Goal: Task Accomplishment & Management: Use online tool/utility

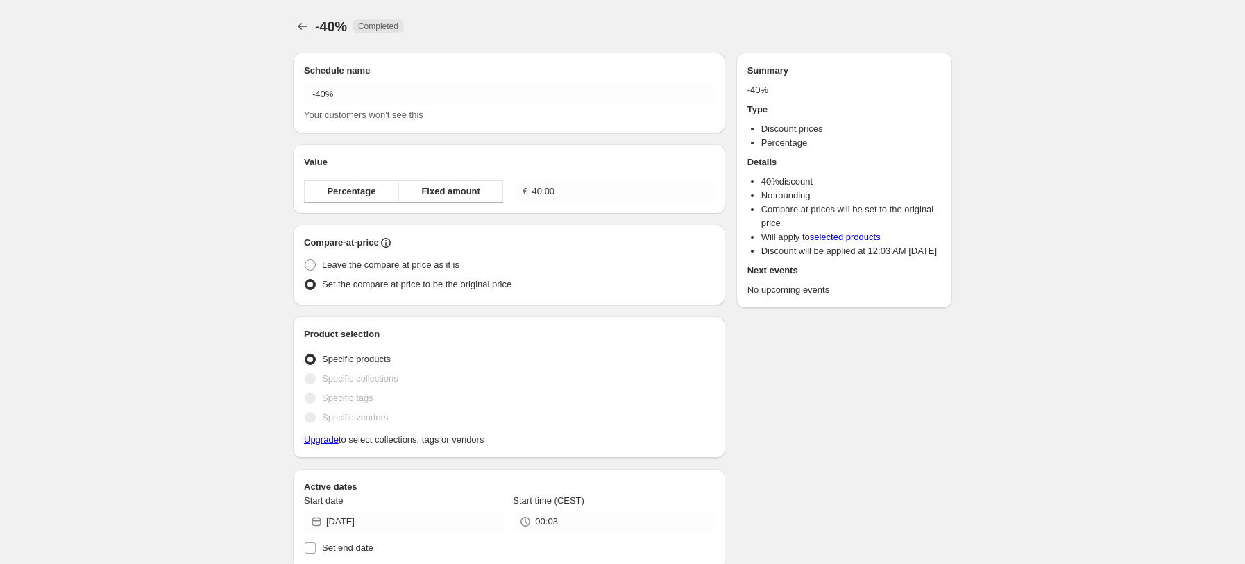
radio input "true"
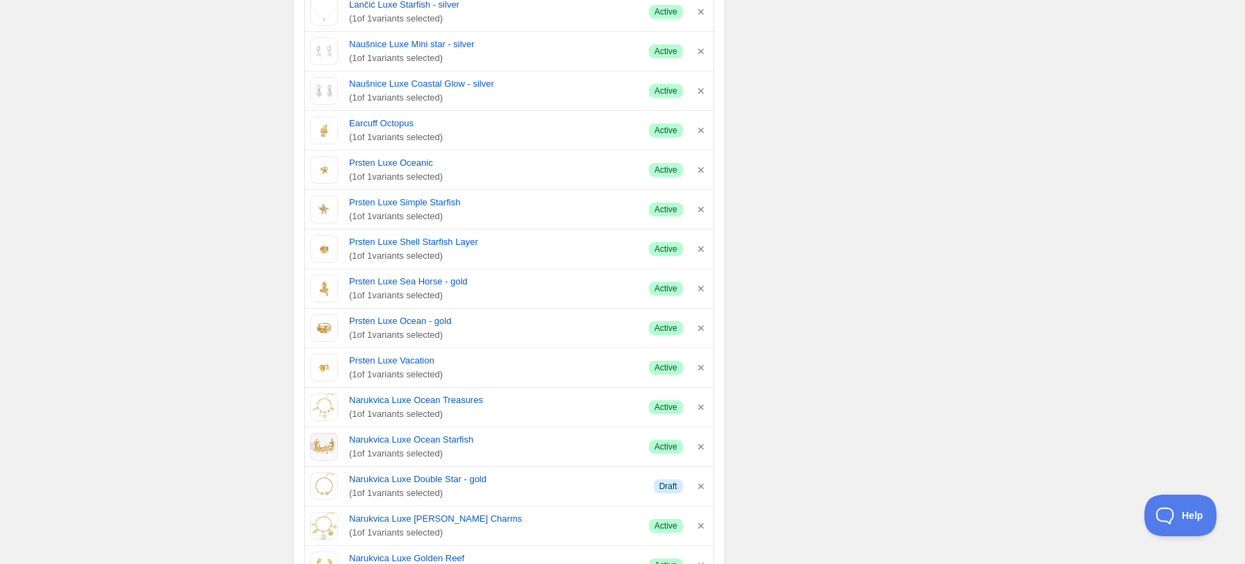
scroll to position [2127, 0]
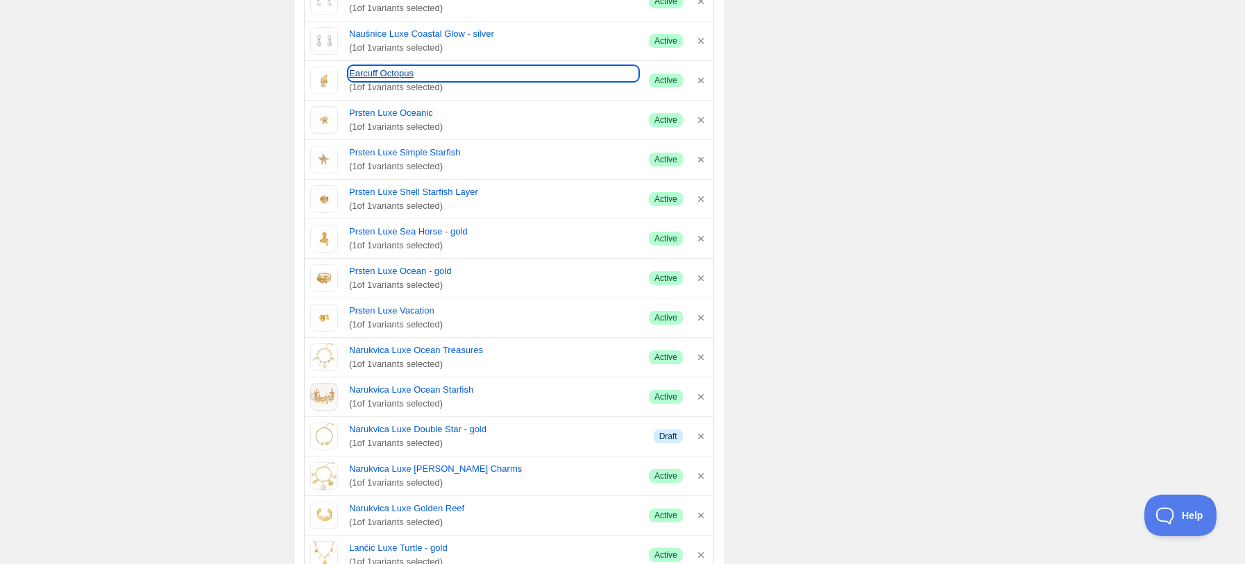
click at [372, 73] on link "Earcuff Octopus" at bounding box center [493, 74] width 289 height 14
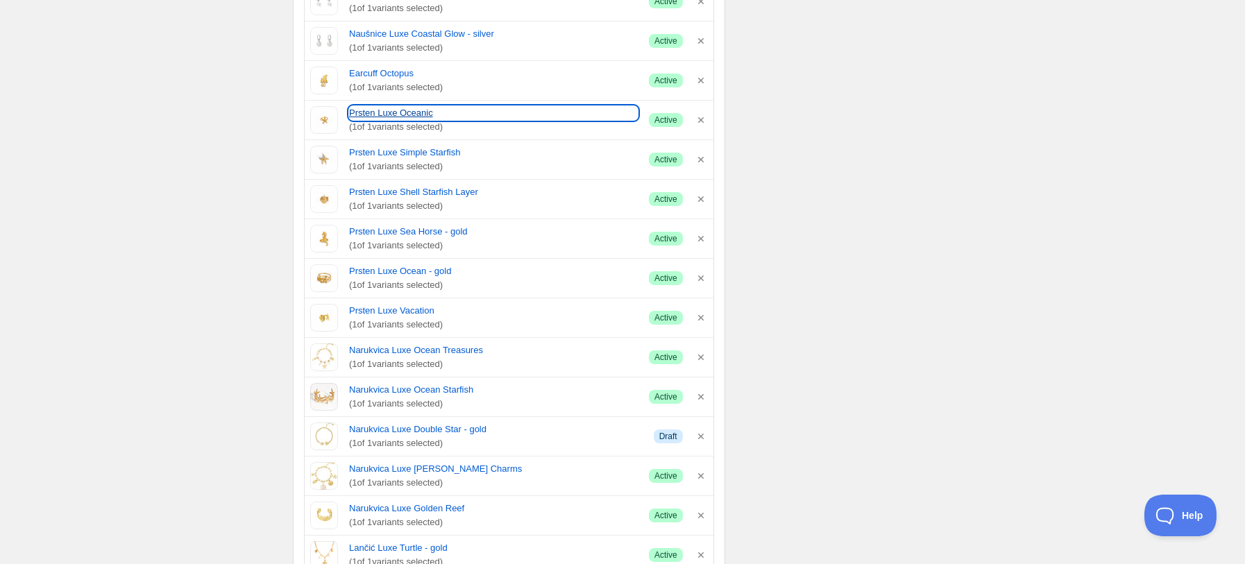
click at [365, 110] on link "Prsten Luxe Oceanic" at bounding box center [493, 113] width 289 height 14
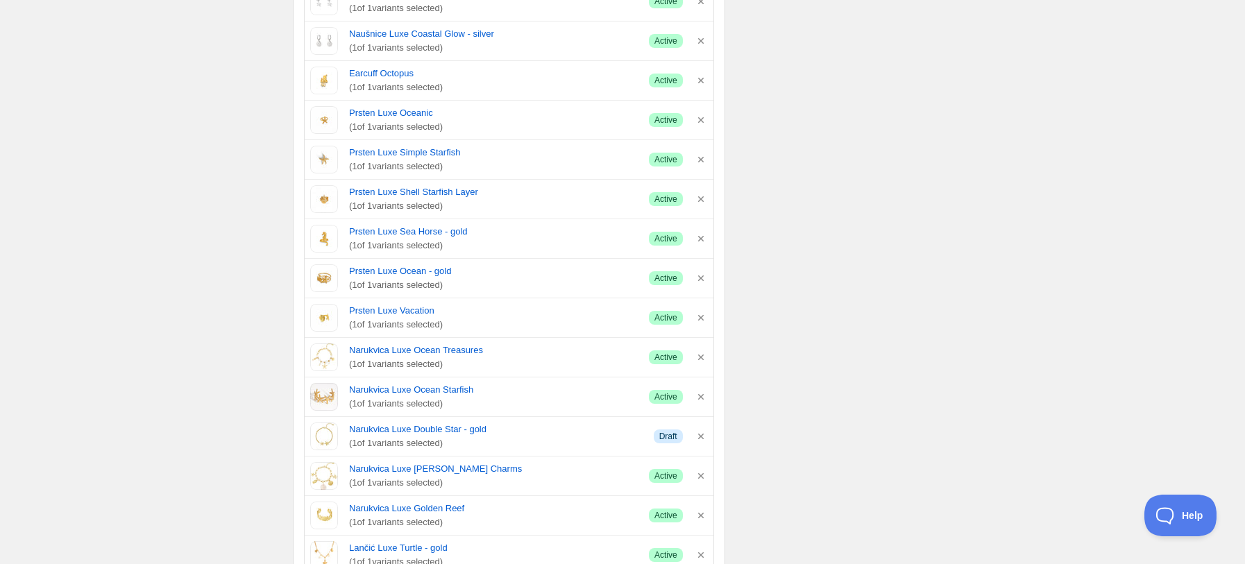
click at [411, 163] on span "( 1 of 1 variants selected)" at bounding box center [493, 167] width 289 height 14
click at [416, 154] on link "Prsten Luxe Simple Starfish" at bounding box center [493, 153] width 289 height 14
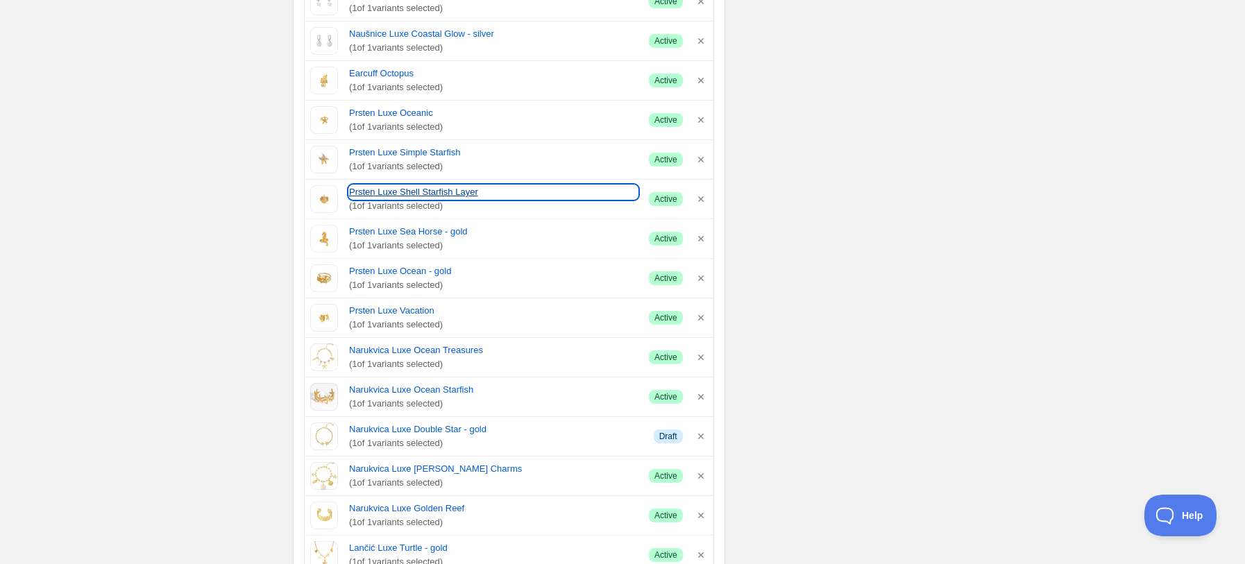
click at [418, 194] on link "Prsten Luxe Shell Starfish Layer" at bounding box center [493, 192] width 289 height 14
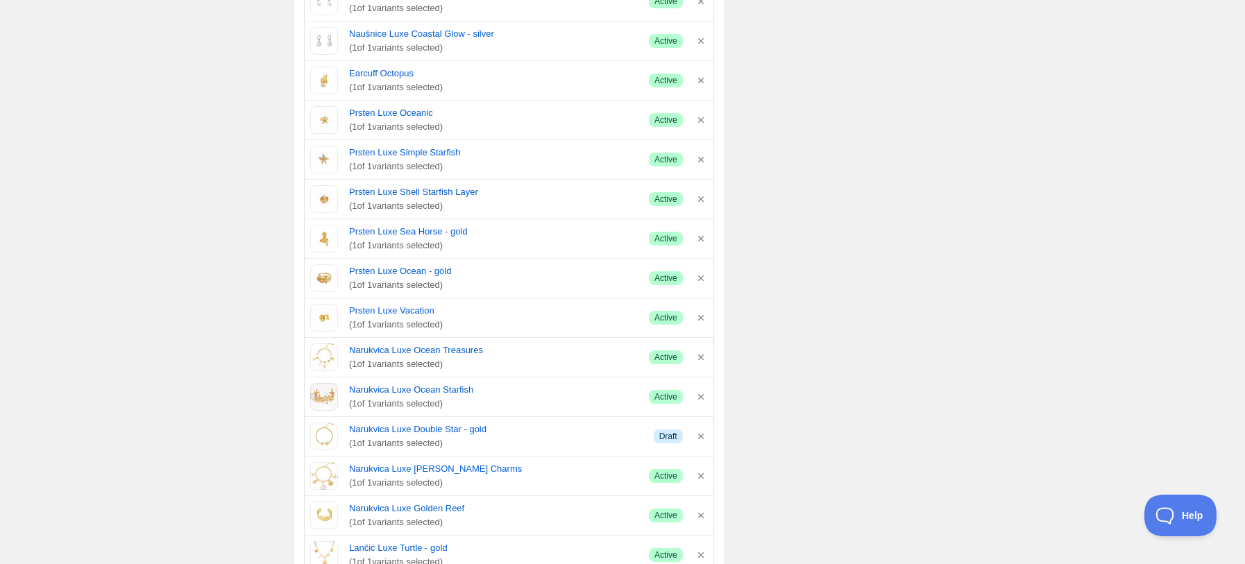
click at [400, 241] on span "( 1 of 1 variants selected)" at bounding box center [493, 246] width 289 height 14
click at [401, 236] on link "Prsten Luxe Sea Horse - gold" at bounding box center [493, 232] width 289 height 14
click at [373, 275] on link "Prsten Luxe Ocean - gold" at bounding box center [493, 271] width 289 height 14
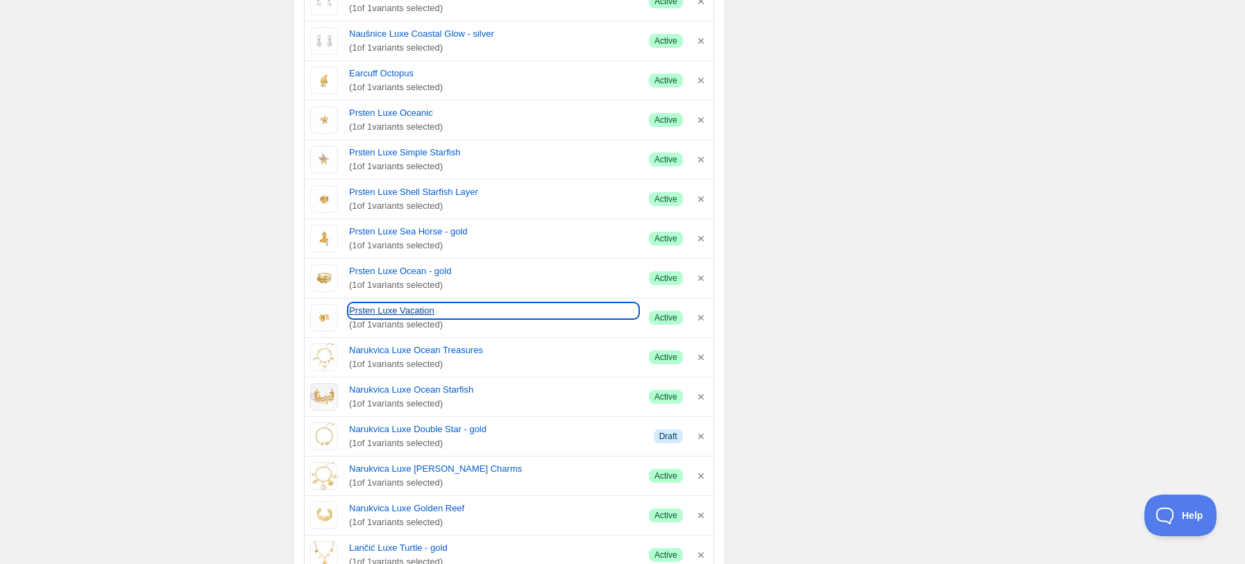
click at [392, 316] on link "Prsten Luxe Vacation" at bounding box center [493, 311] width 289 height 14
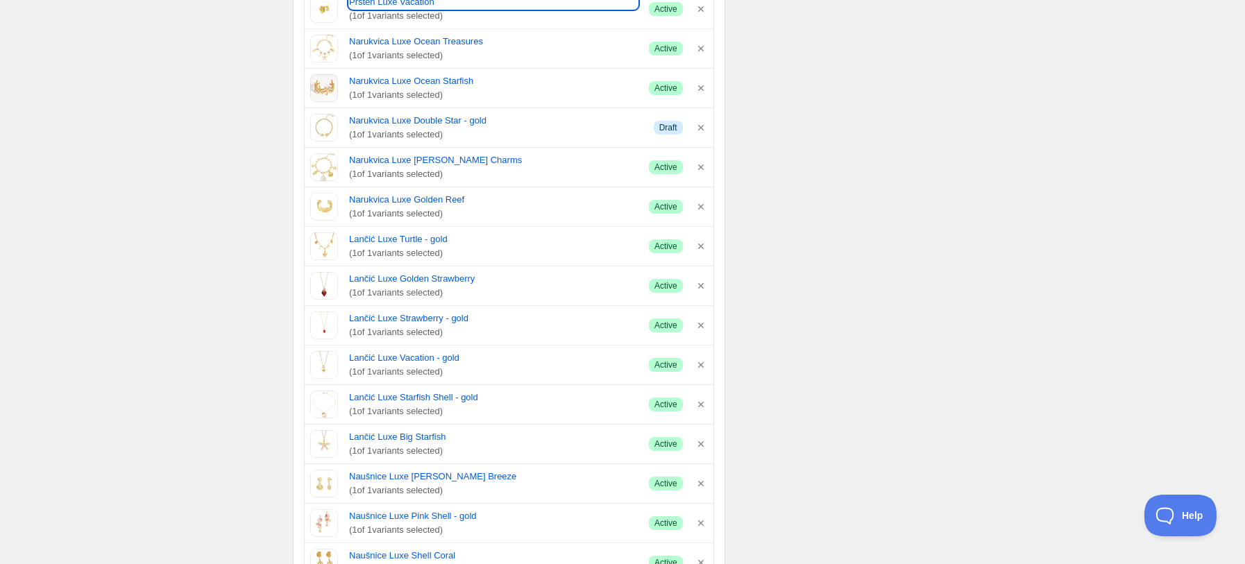
scroll to position [2405, 0]
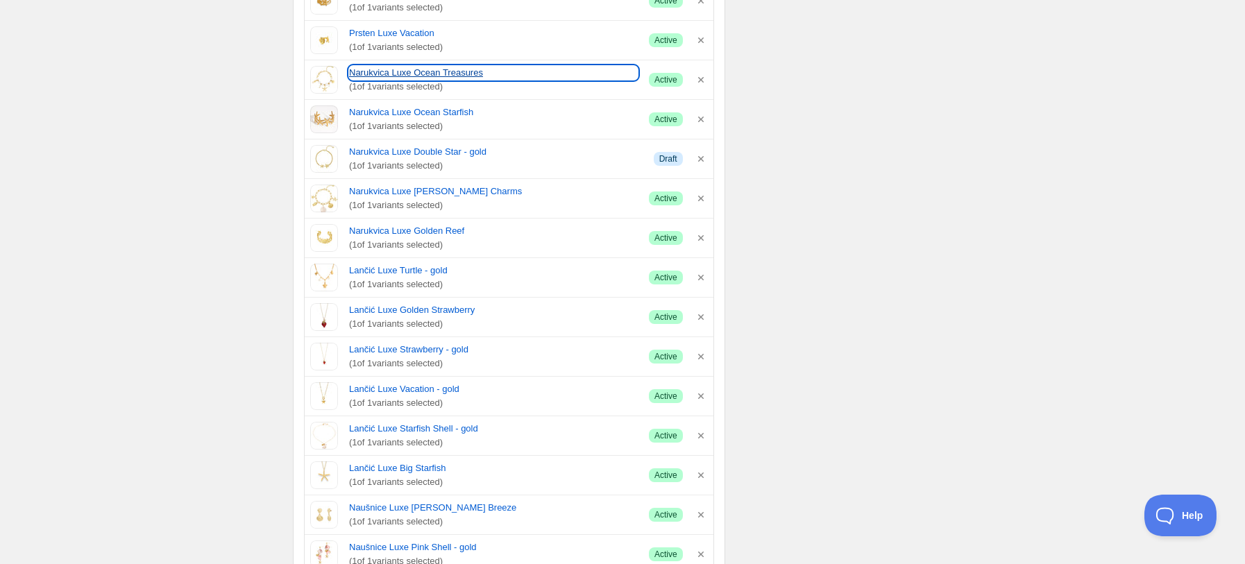
click at [369, 75] on link "Narukvica Luxe Ocean Treasures" at bounding box center [493, 73] width 289 height 14
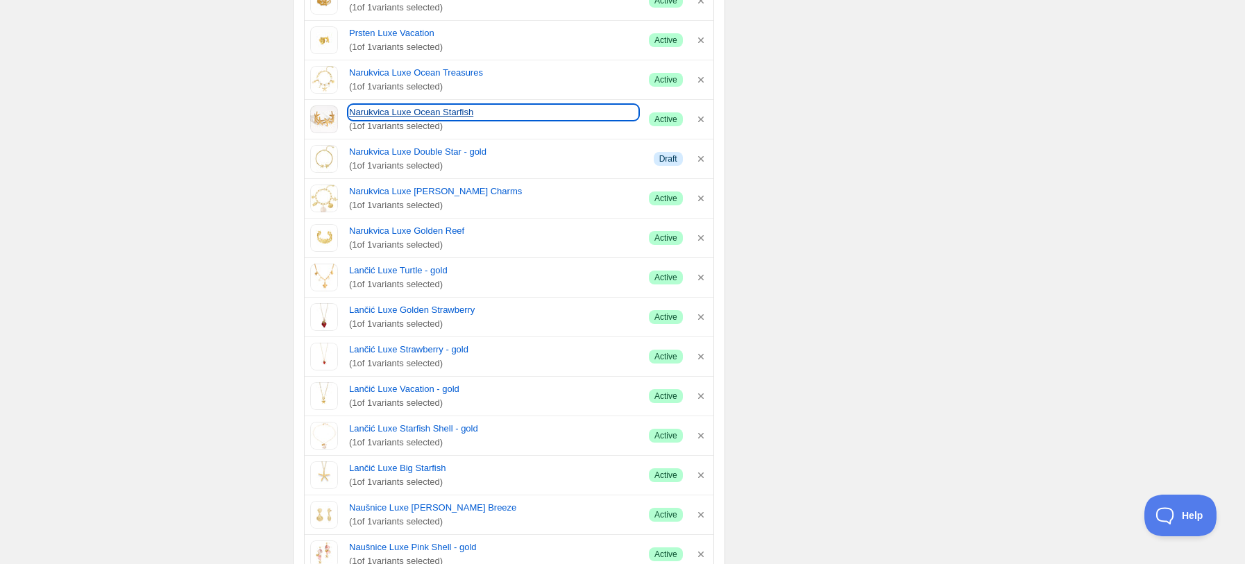
click at [374, 119] on link "Narukvica Luxe Ocean Starfish" at bounding box center [493, 112] width 289 height 14
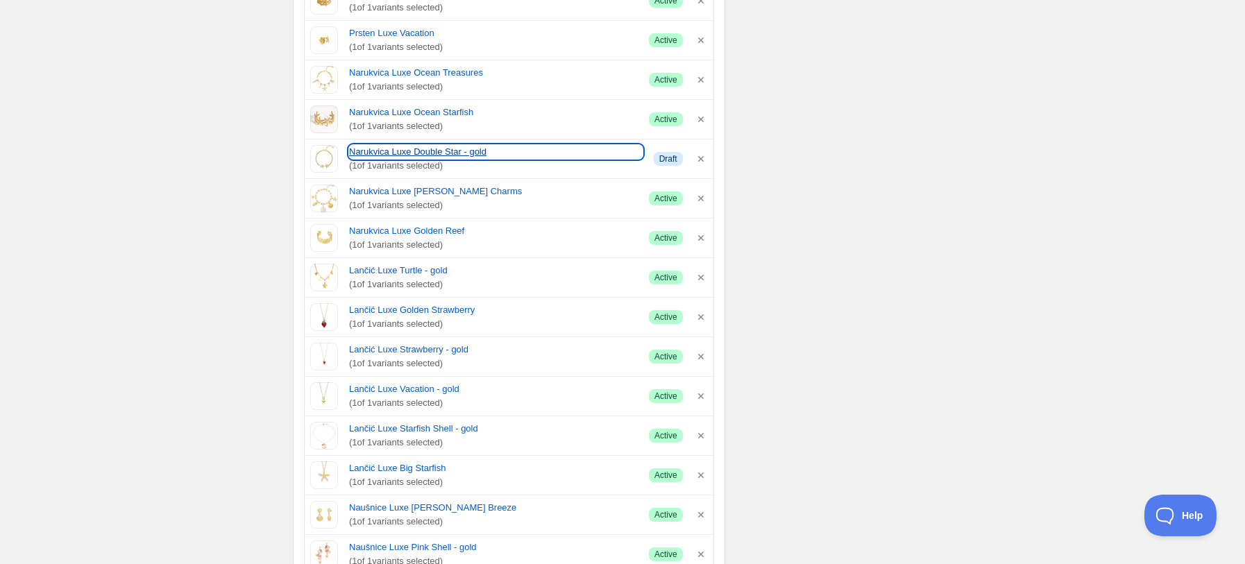
click at [359, 159] on link "Narukvica Luxe Double Star - gold" at bounding box center [496, 152] width 294 height 14
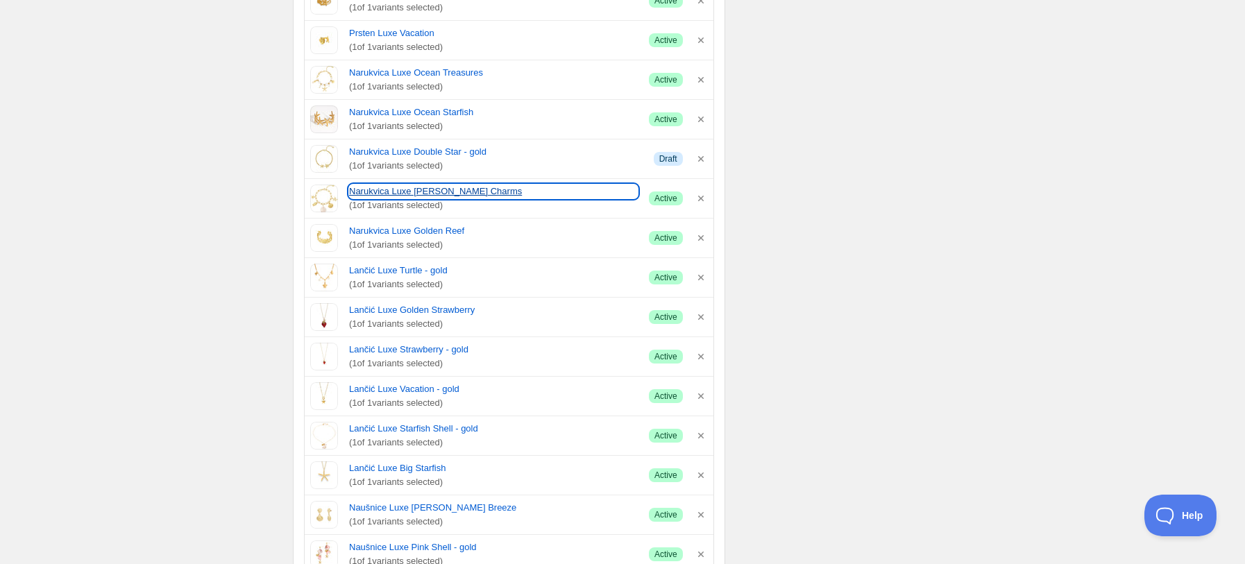
click at [391, 190] on link "Narukvica Luxe Beachy Charms" at bounding box center [493, 192] width 289 height 14
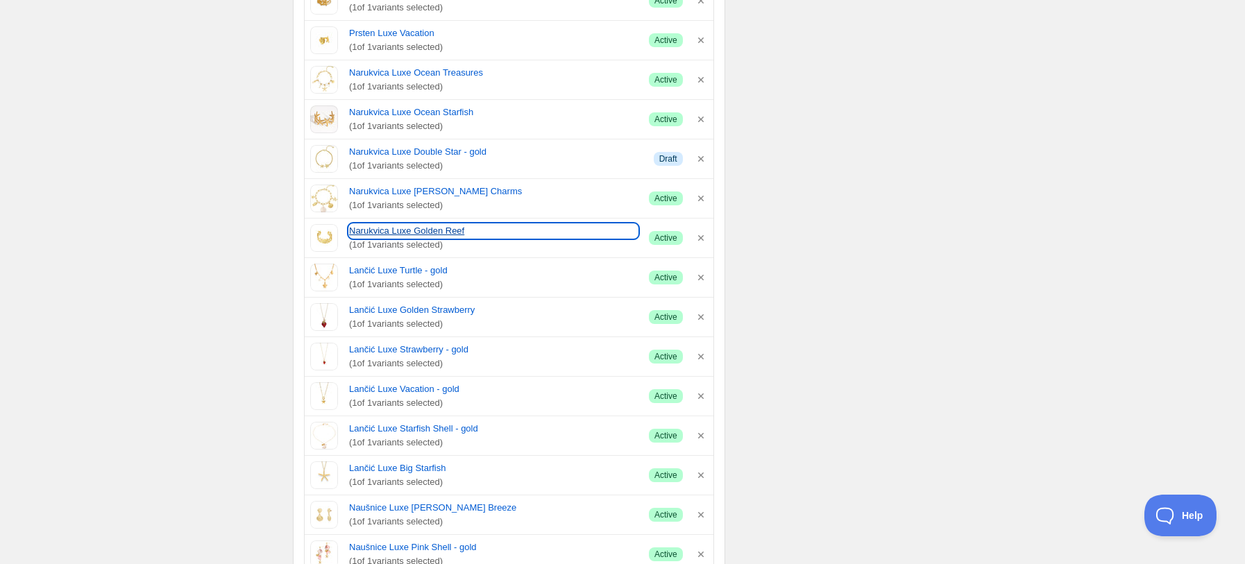
click at [368, 238] on link "Narukvica Luxe Golden Reef" at bounding box center [493, 231] width 289 height 14
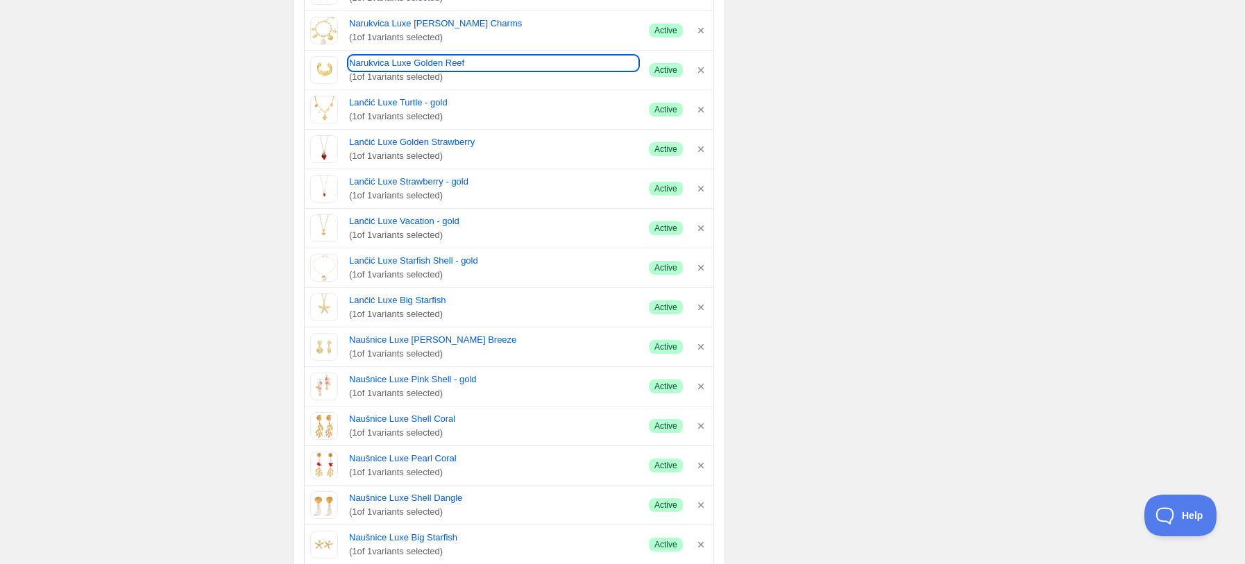
scroll to position [2590, 0]
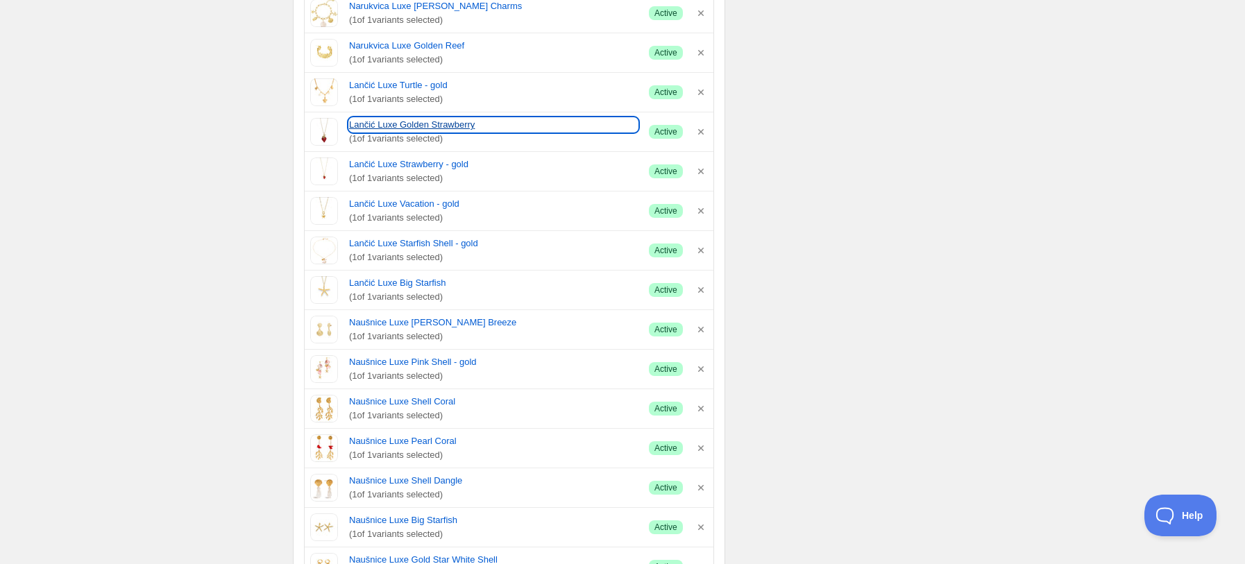
click at [389, 132] on link "Lančić Luxe Golden Strawberry" at bounding box center [493, 125] width 289 height 14
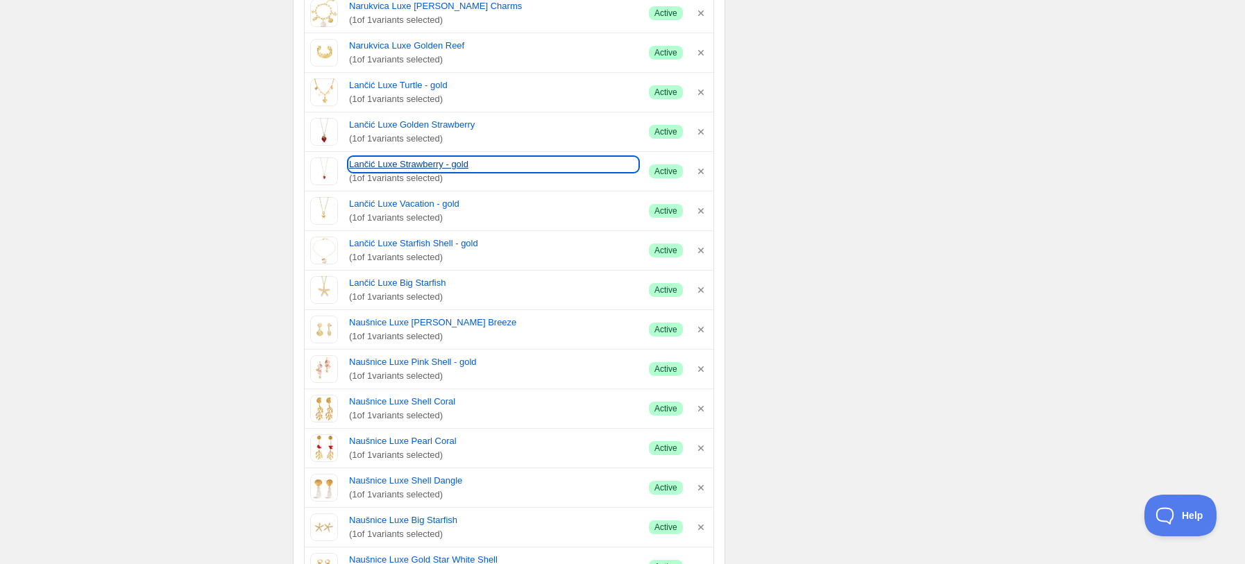
click at [394, 164] on link "Lančić Luxe Strawberry - gold" at bounding box center [493, 165] width 289 height 14
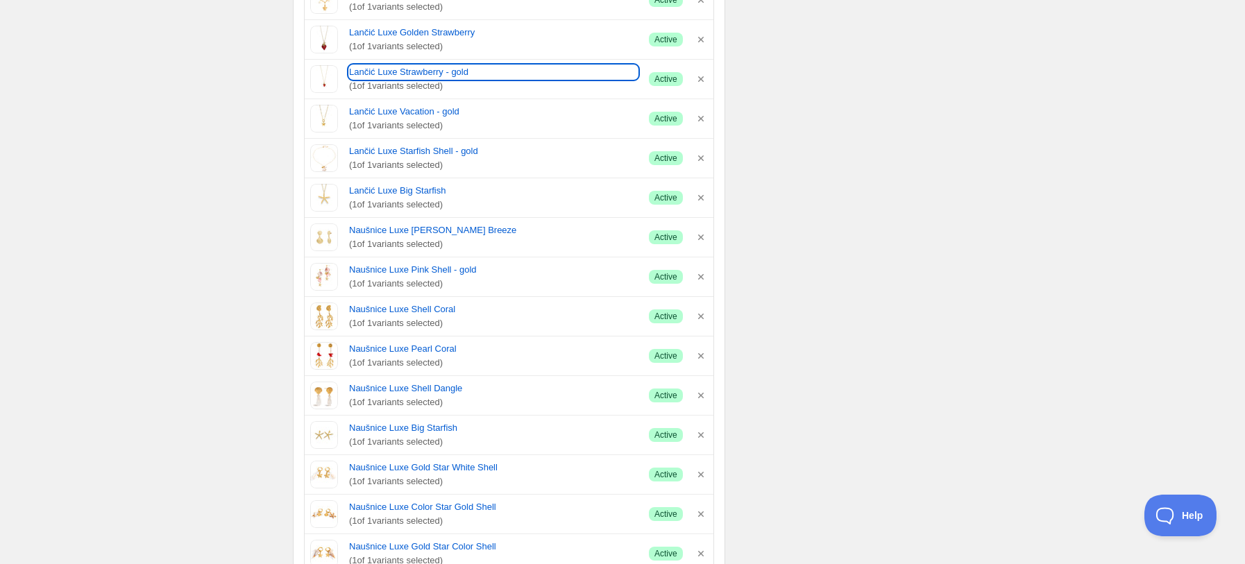
scroll to position [2776, 0]
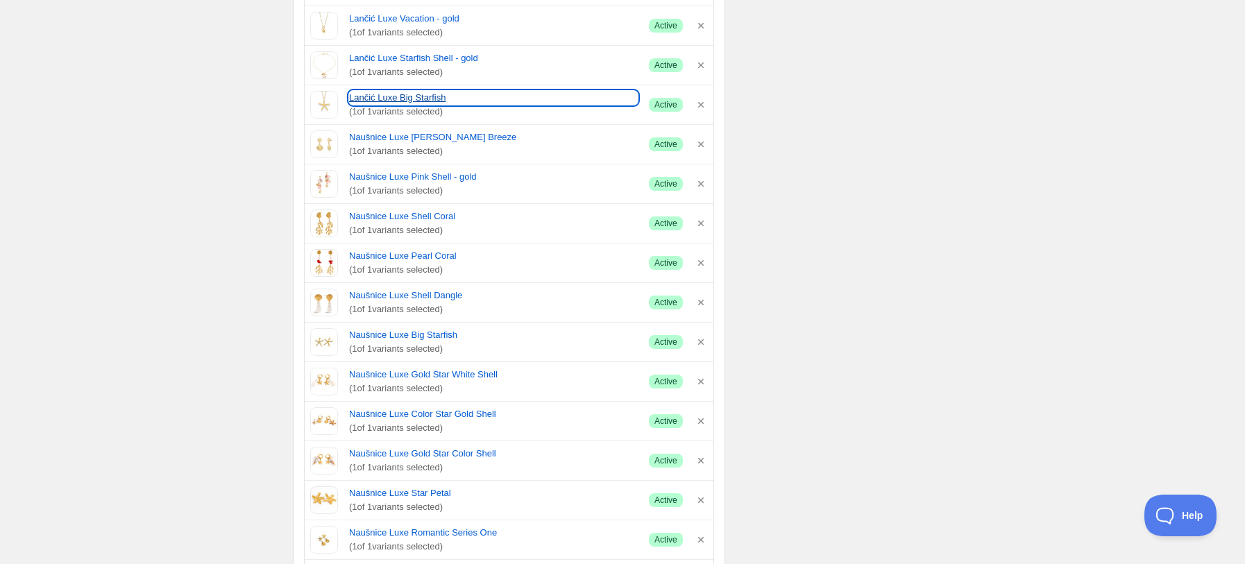
click at [386, 99] on link "Lančić Luxe Big Starfish" at bounding box center [493, 98] width 289 height 14
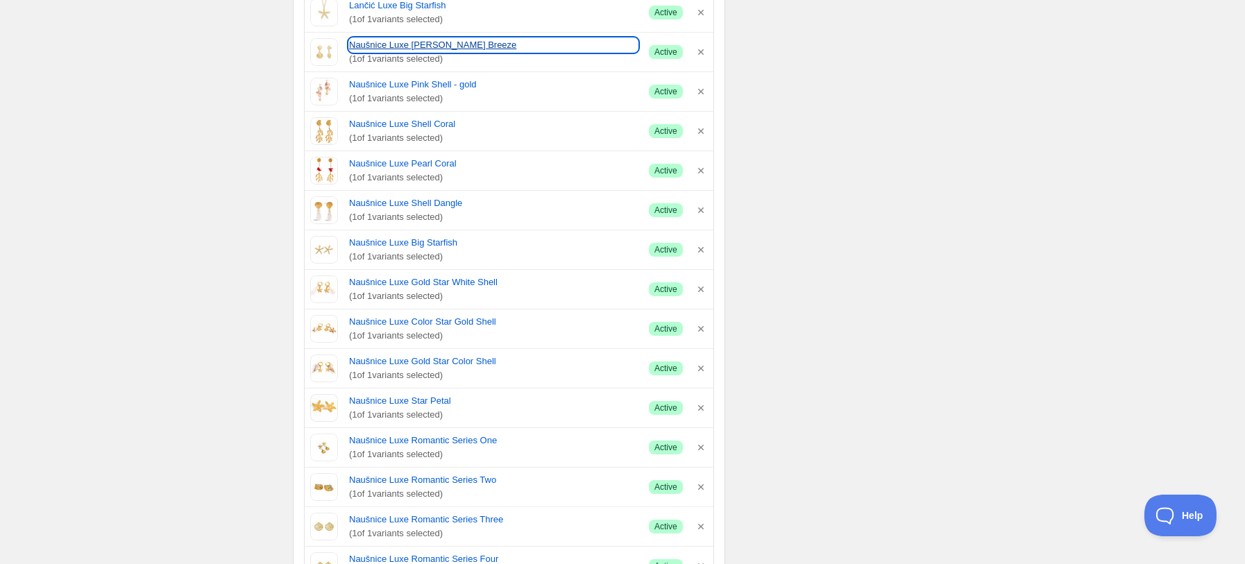
click at [397, 52] on link "Naušnice Luxe Beachy Breeze" at bounding box center [493, 45] width 289 height 14
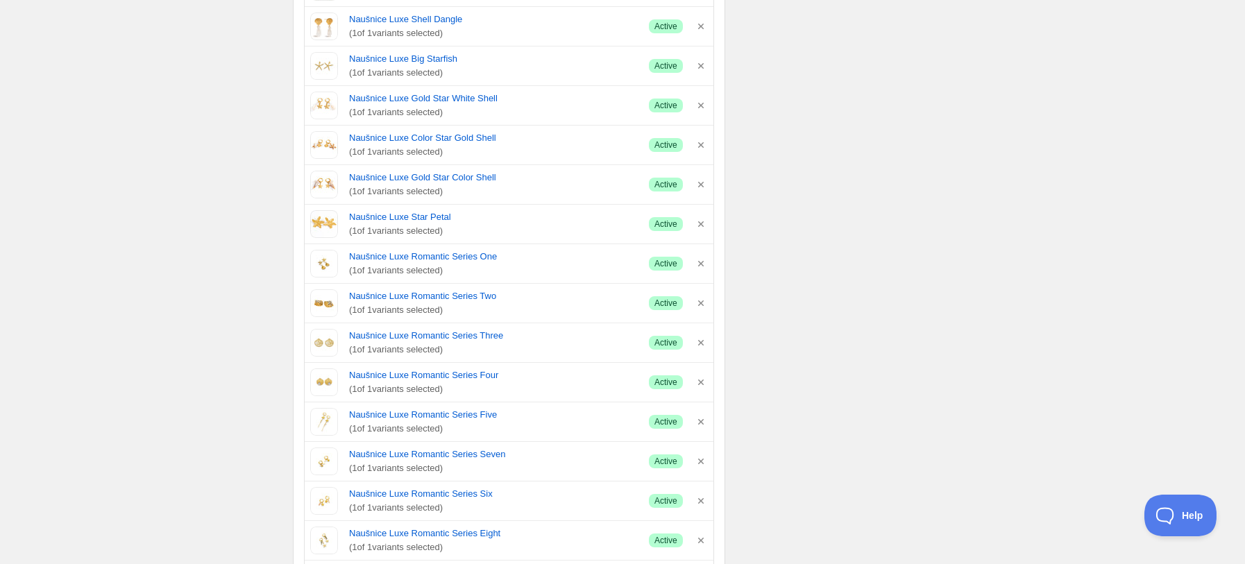
scroll to position [3053, 0]
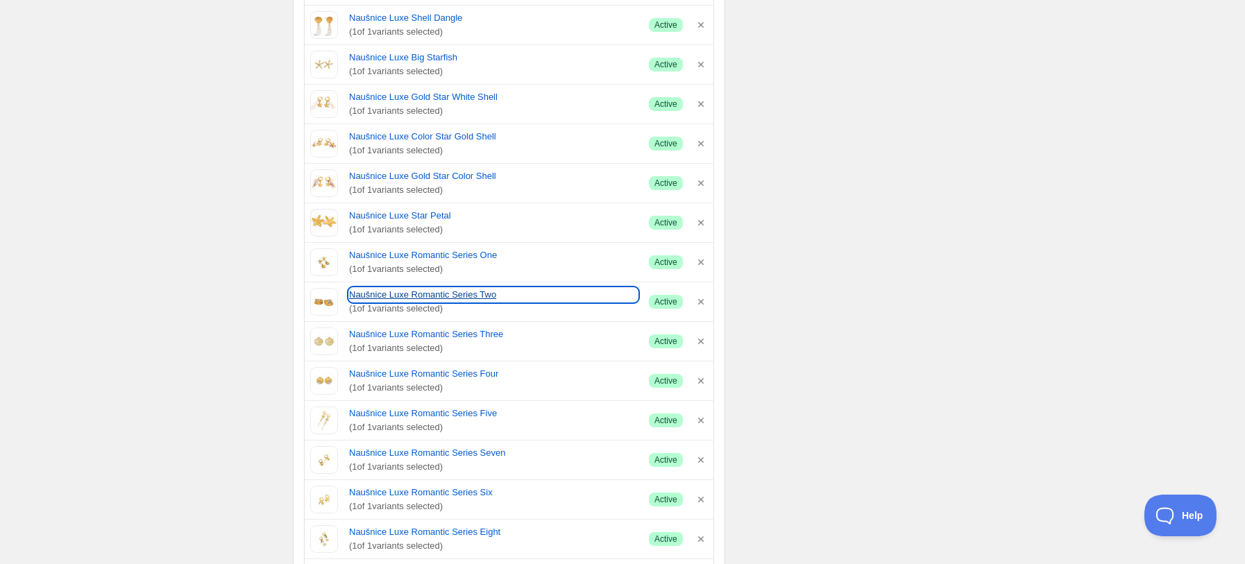
click at [416, 301] on link "Naušnice Luxe Romantic Series Two" at bounding box center [493, 295] width 289 height 14
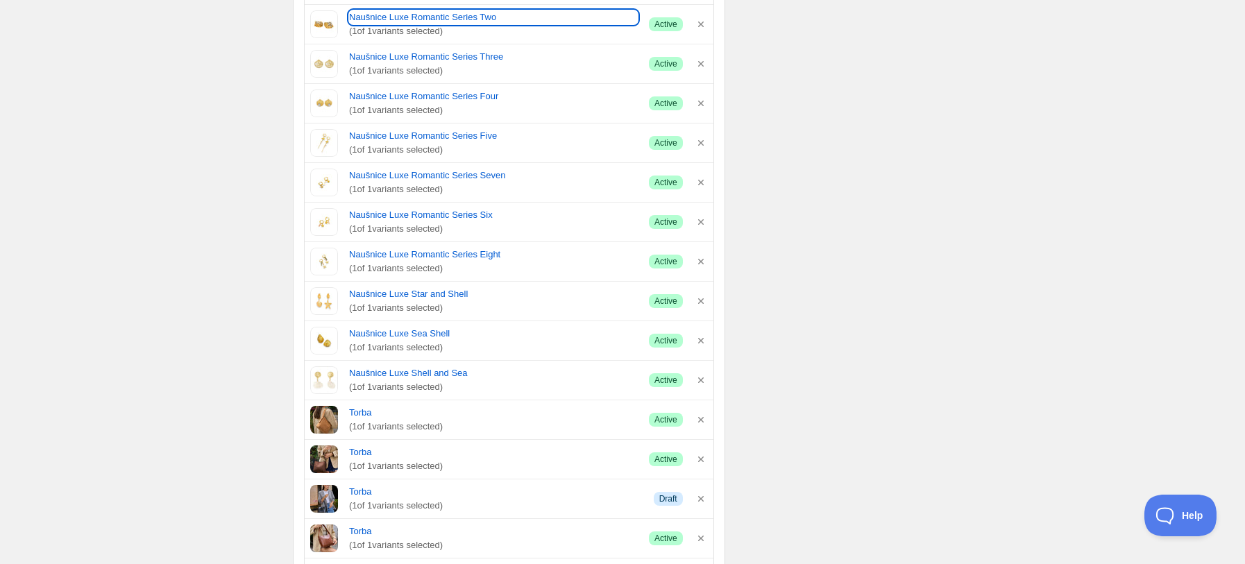
scroll to position [3423, 0]
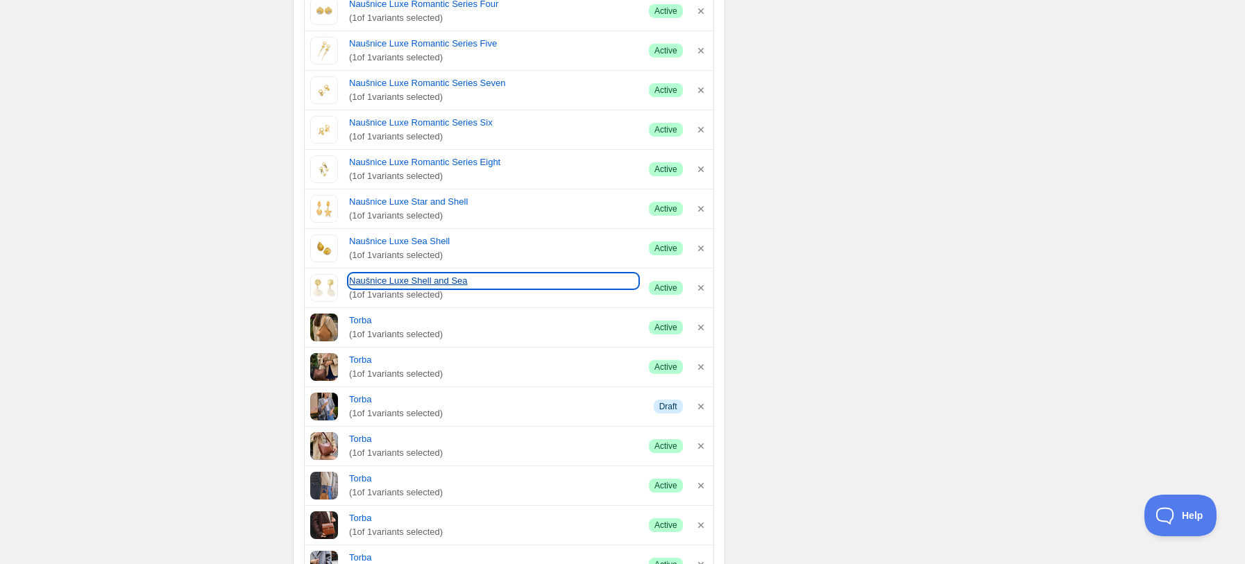
click at [422, 284] on link "Naušnice Luxe Shell and Sea" at bounding box center [493, 281] width 289 height 14
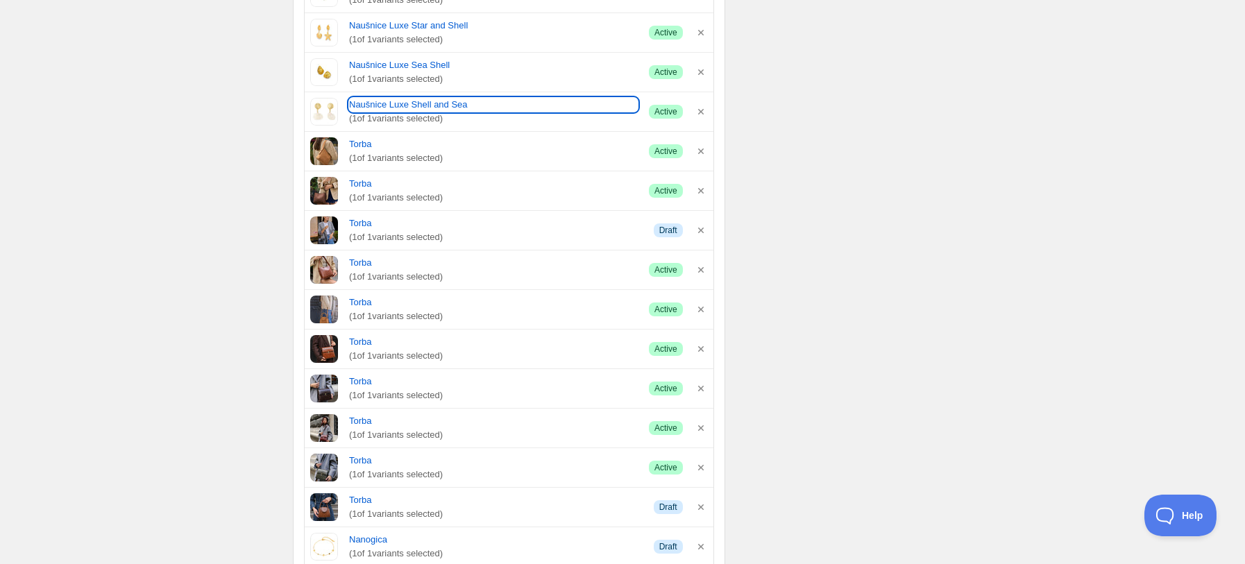
scroll to position [3608, 0]
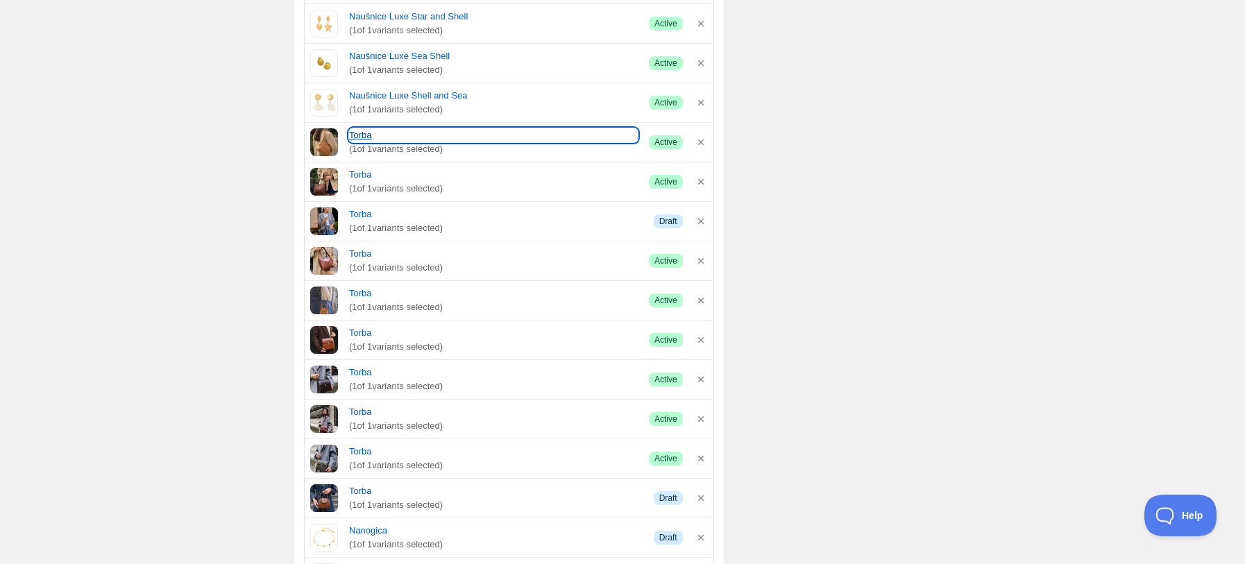
click at [357, 142] on link "Torba" at bounding box center [493, 135] width 289 height 14
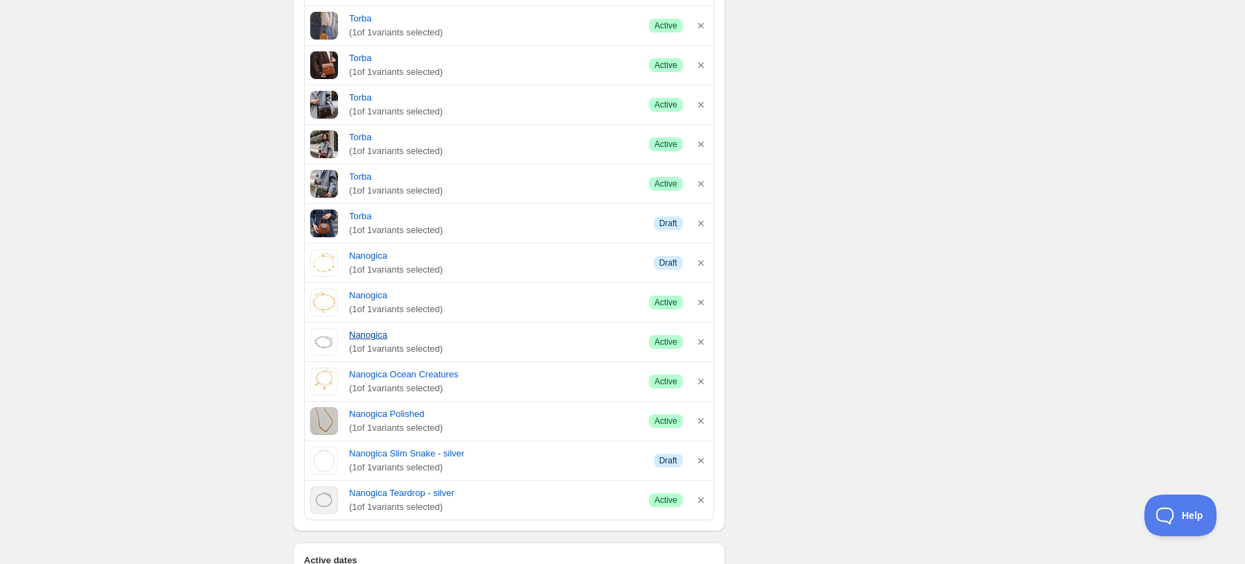
scroll to position [3886, 0]
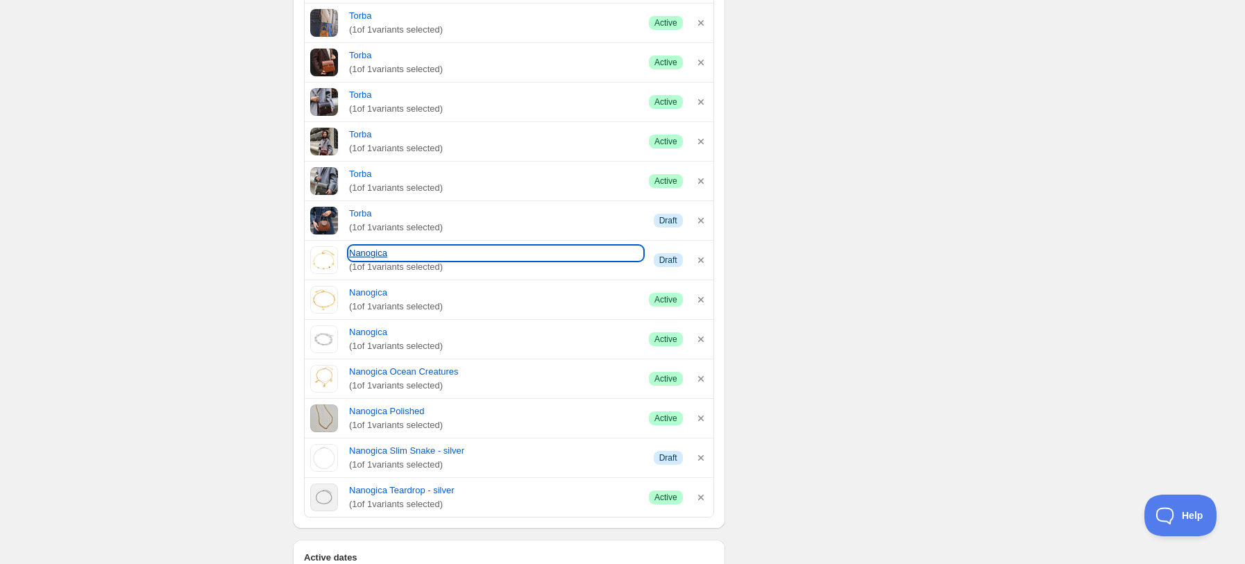
click at [373, 259] on link "Nanogica" at bounding box center [496, 253] width 294 height 14
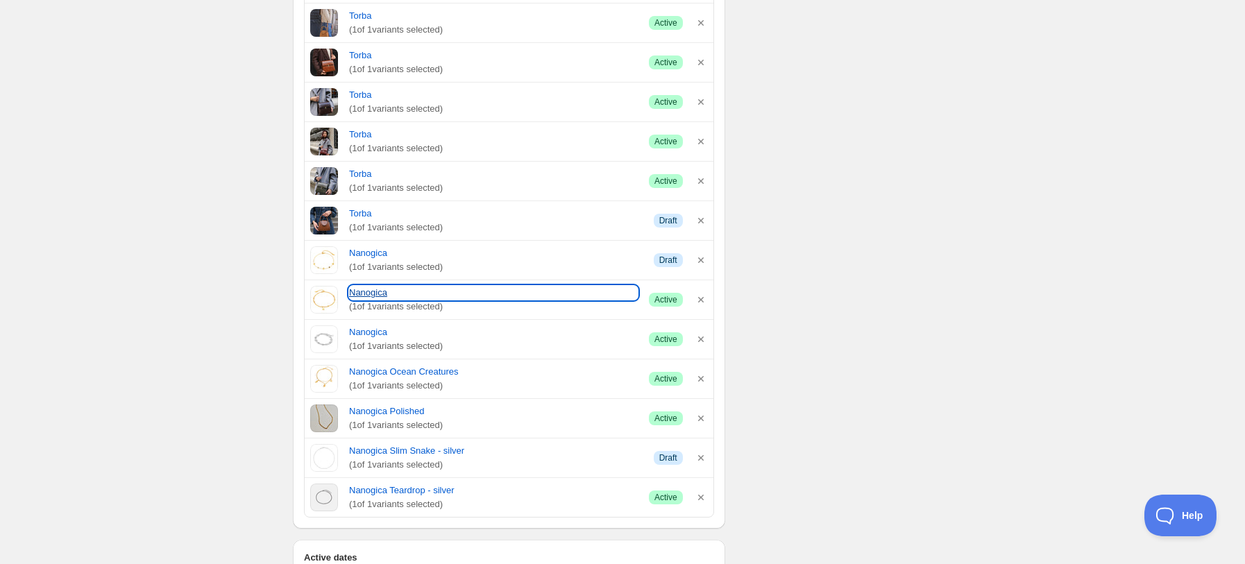
click at [357, 299] on link "Nanogica" at bounding box center [493, 293] width 289 height 14
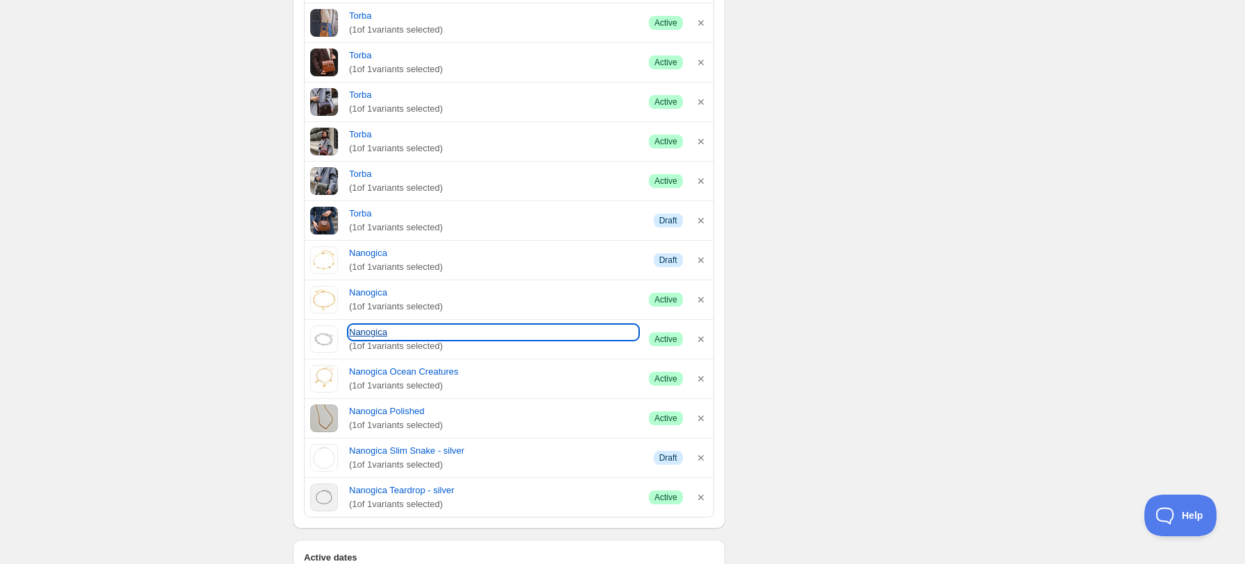
click at [367, 339] on link "Nanogica" at bounding box center [493, 332] width 289 height 14
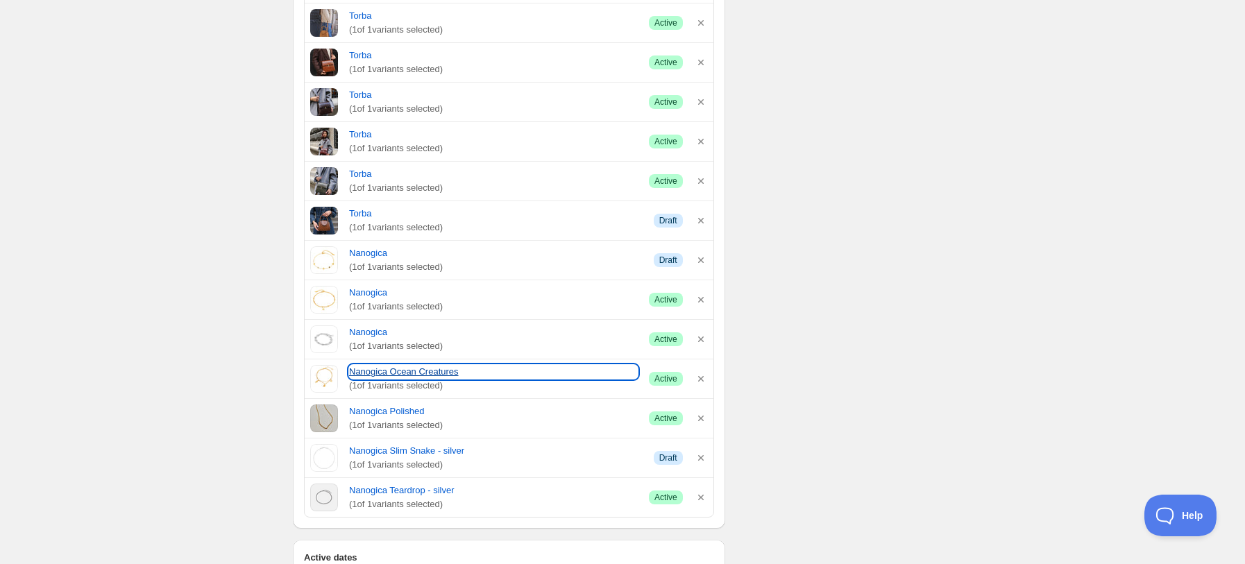
click at [407, 377] on link "Nanogica Ocean Creatures" at bounding box center [493, 372] width 289 height 14
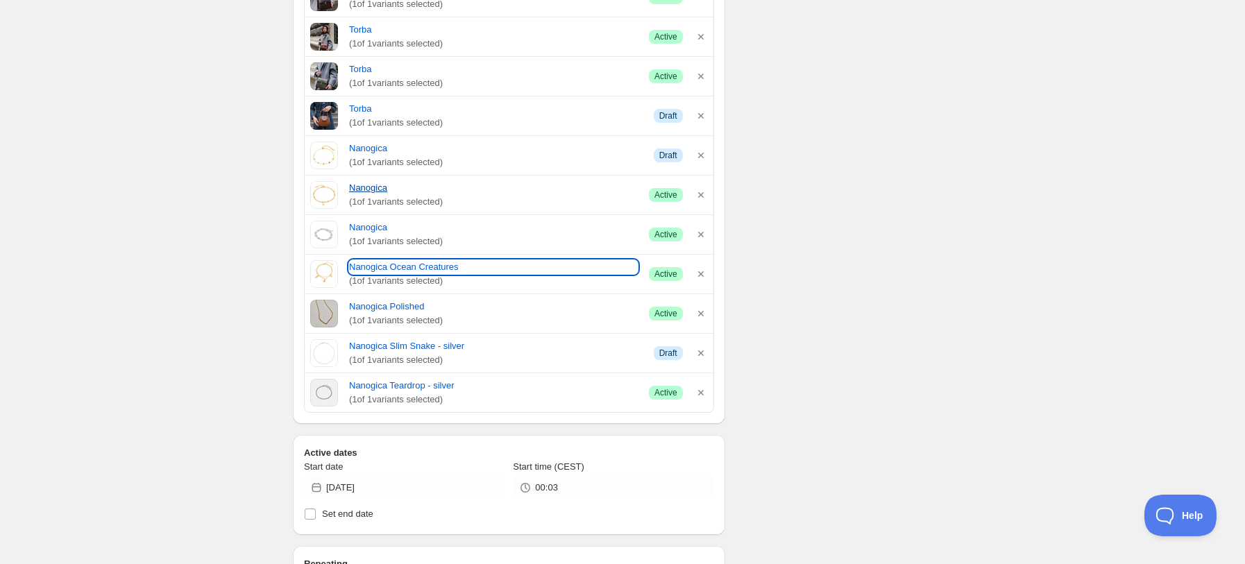
scroll to position [4070, 0]
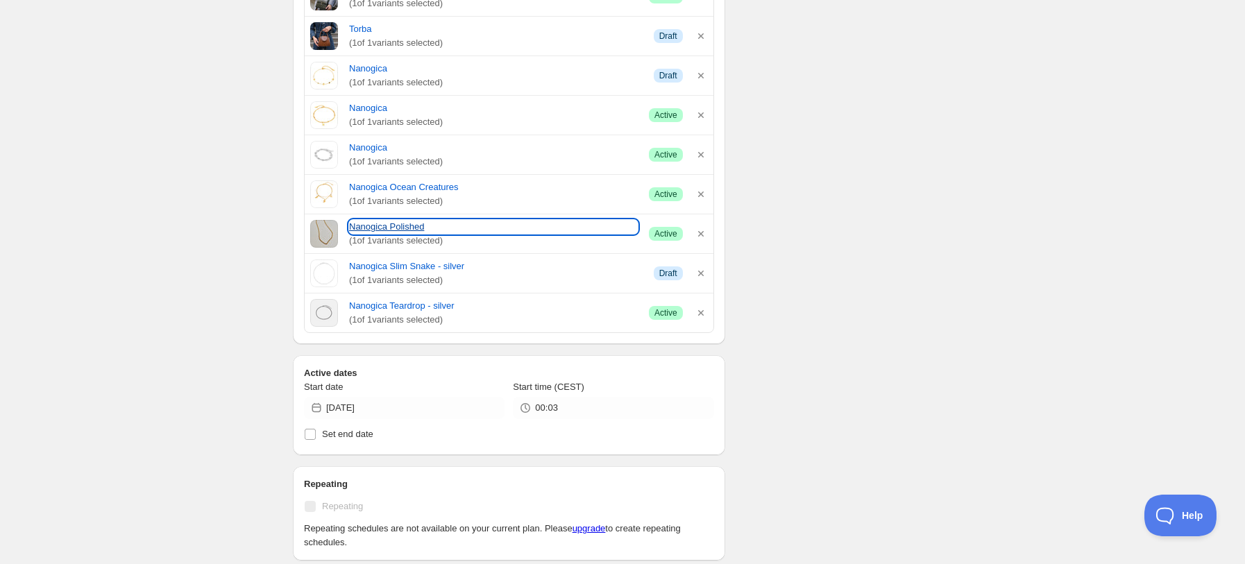
click at [396, 230] on link "Nanogica Polished" at bounding box center [493, 227] width 289 height 14
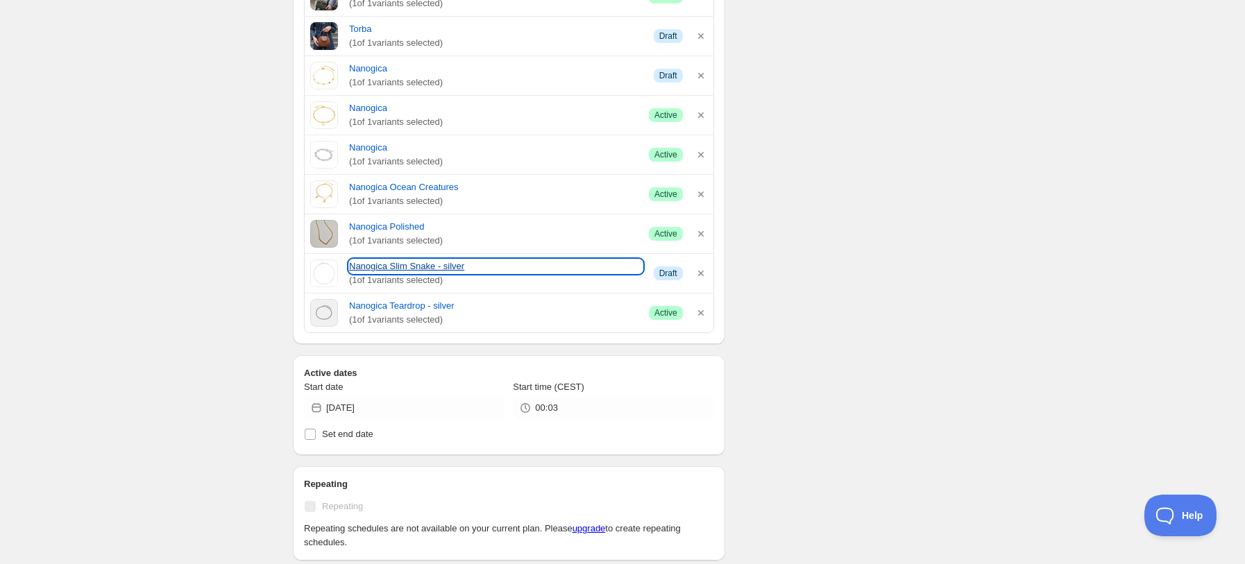
click at [441, 273] on link "Nanogica Slim Snake - silver" at bounding box center [496, 267] width 294 height 14
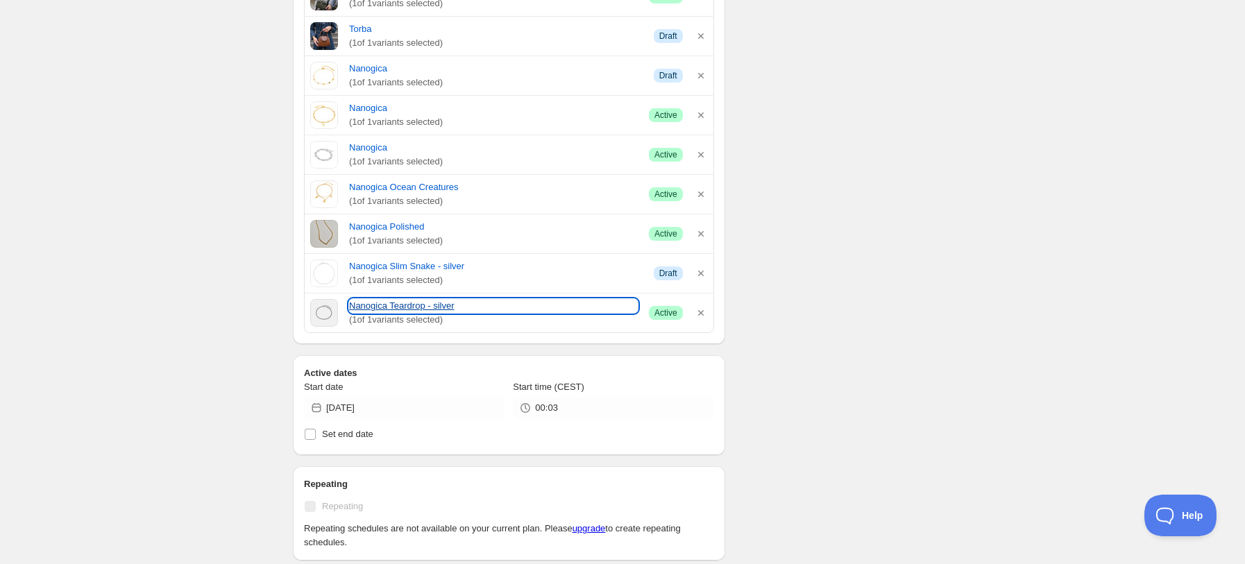
click at [389, 313] on link "Nanogica Teardrop - silver" at bounding box center [493, 306] width 289 height 14
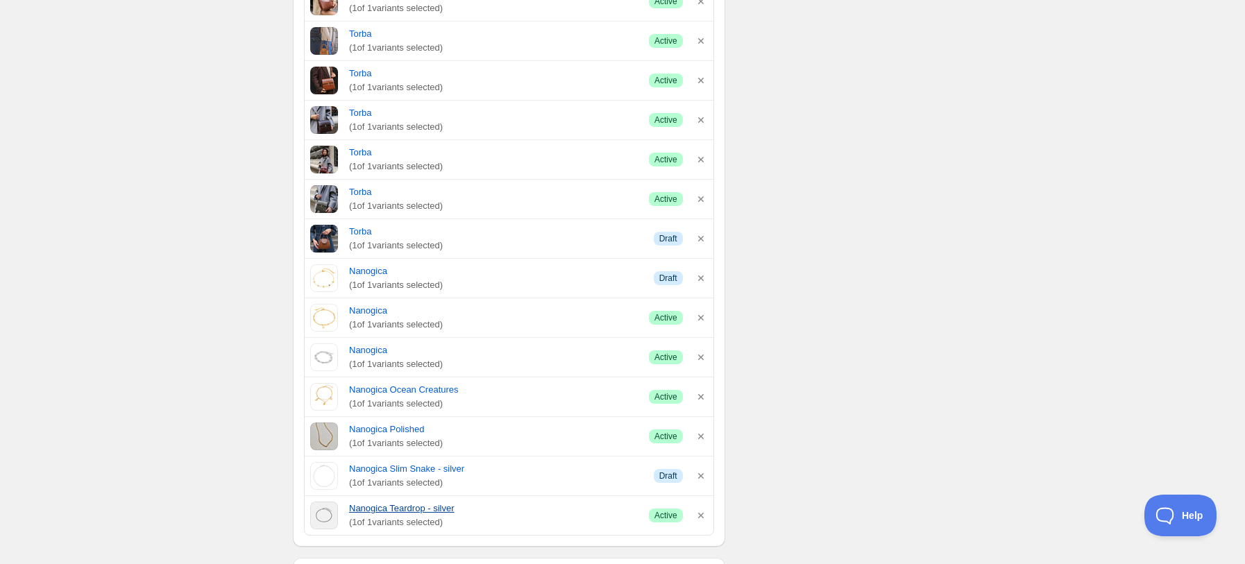
scroll to position [3959, 0]
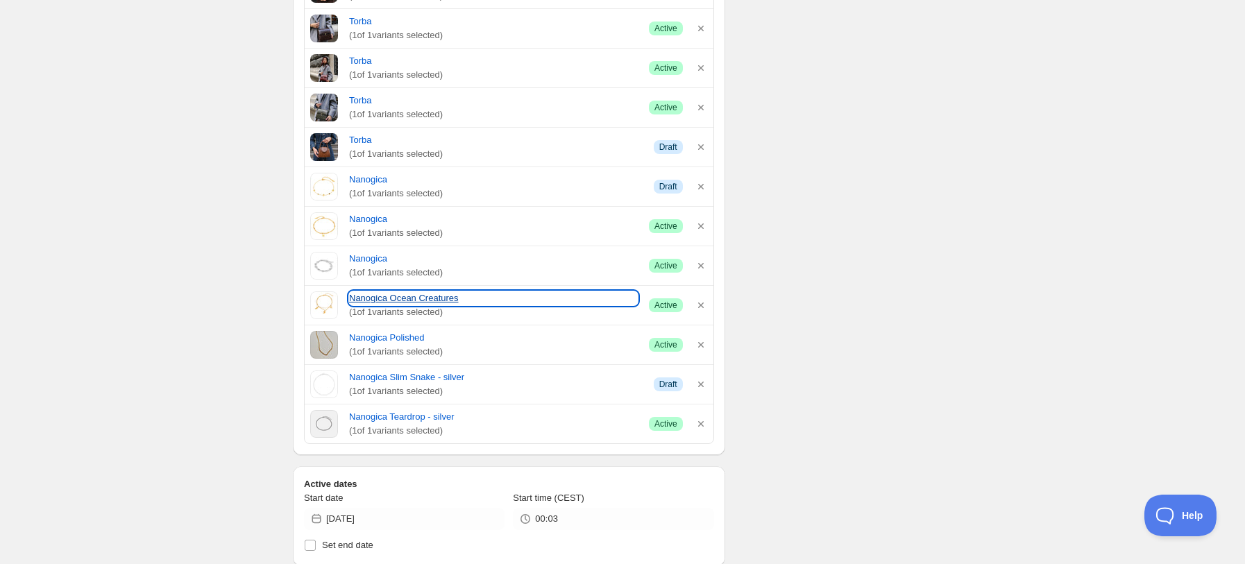
click at [392, 303] on link "Nanogica Ocean Creatures" at bounding box center [493, 298] width 289 height 14
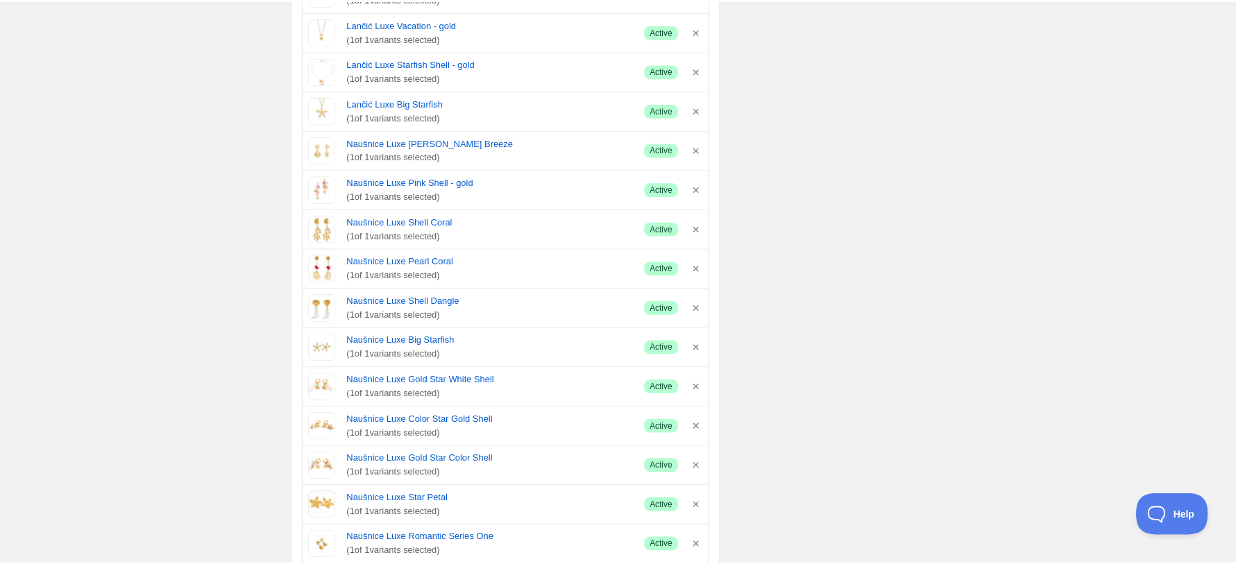
scroll to position [2757, 0]
